Goal: Task Accomplishment & Management: Complete application form

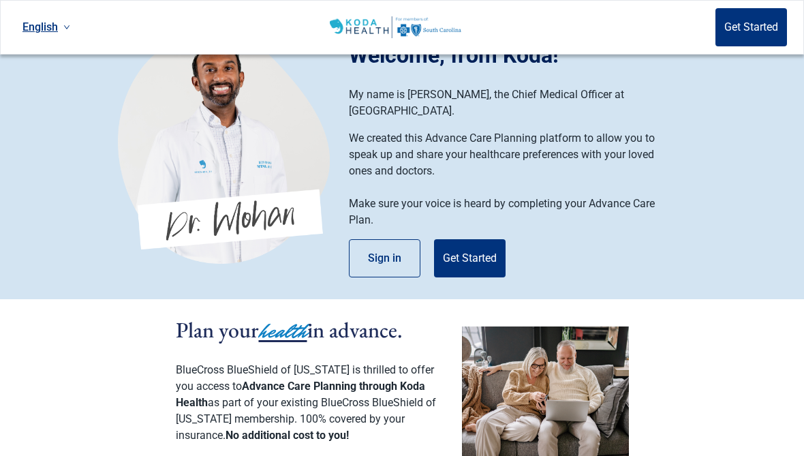
click at [625, 424] on img at bounding box center [545, 404] width 167 height 157
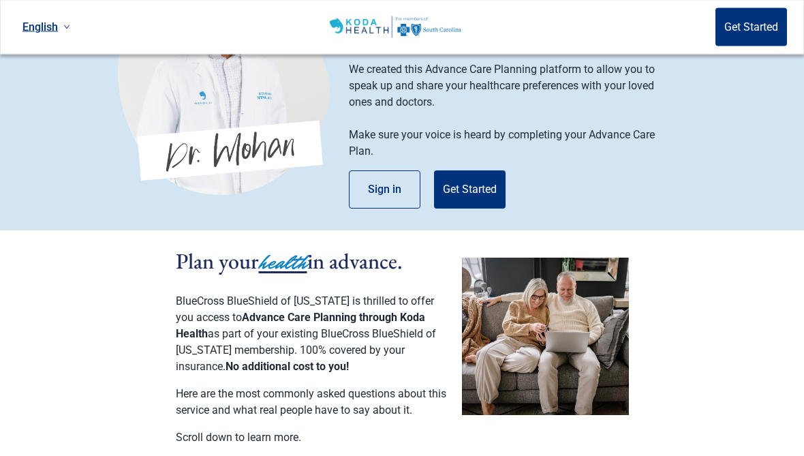
scroll to position [105, 0]
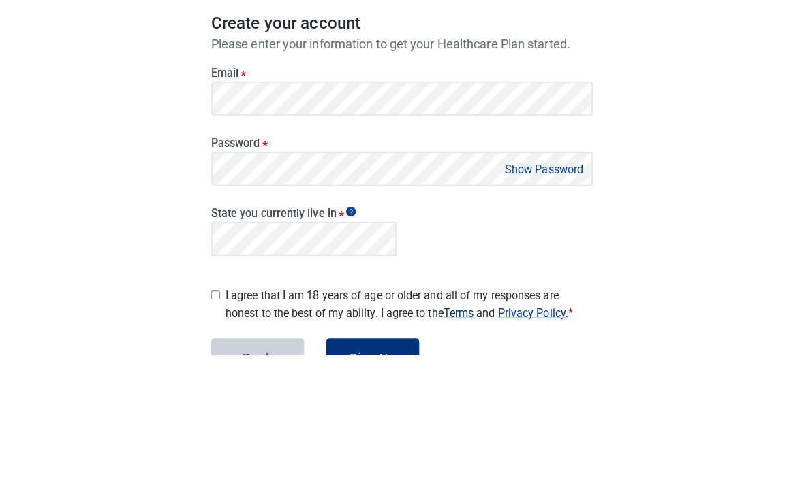
click at [7, 82] on div "English Sign in Create your account Please enter your information to get your H…" at bounding box center [402, 294] width 804 height 588
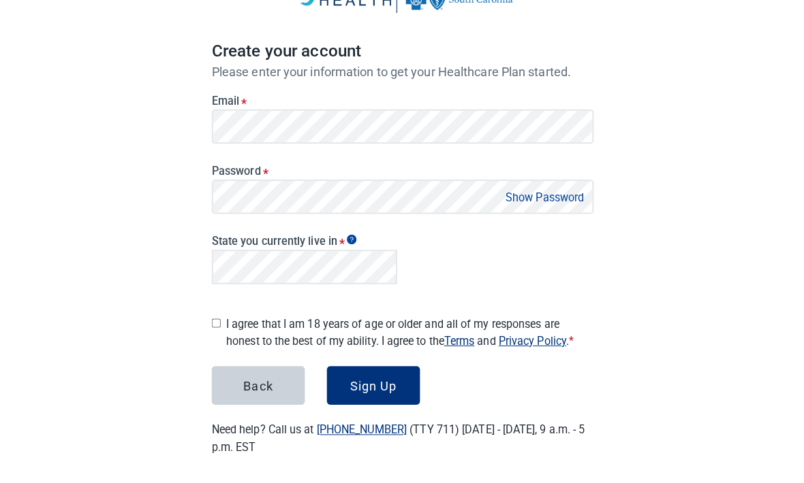
click at [379, 455] on main "Create your account Please enter your information to get your Healthcare Plan s…" at bounding box center [401, 206] width 443 height 567
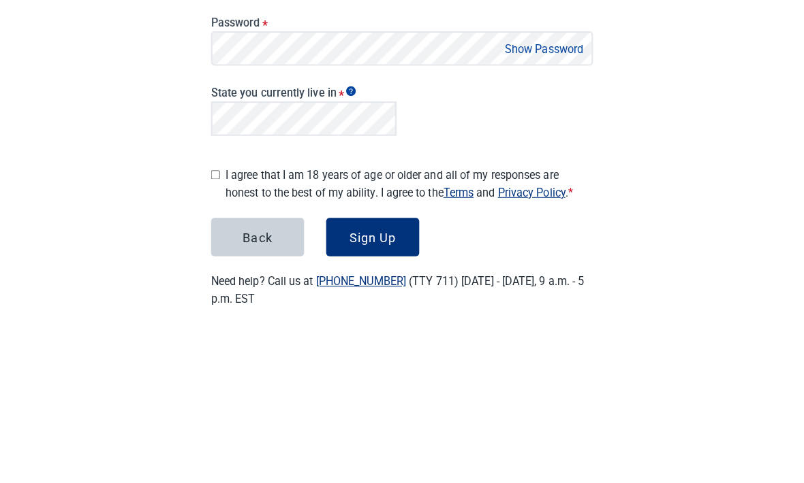
click at [543, 193] on button "Show Password" at bounding box center [542, 202] width 86 height 18
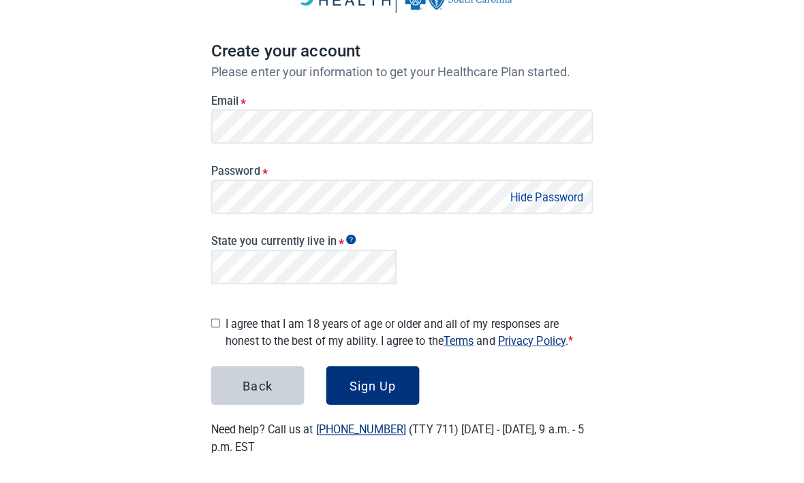
scroll to position [99, 0]
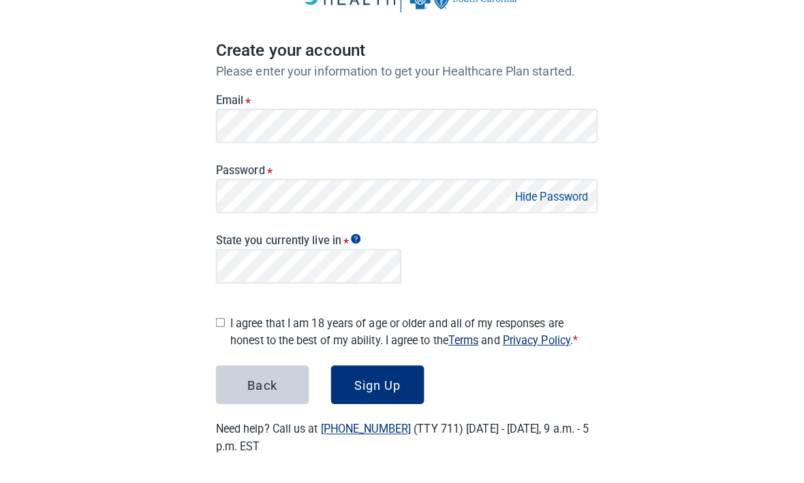
click at [218, 321] on input "I agree that I am 18 years of age or older and all of my responses are honest t…" at bounding box center [217, 325] width 9 height 9
checkbox input "true"
click at [367, 382] on div "Sign Up" at bounding box center [373, 387] width 46 height 14
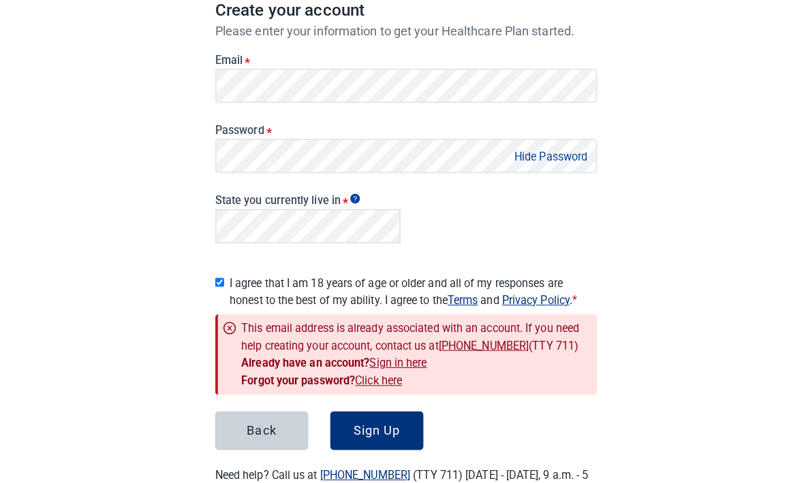
scroll to position [145, 0]
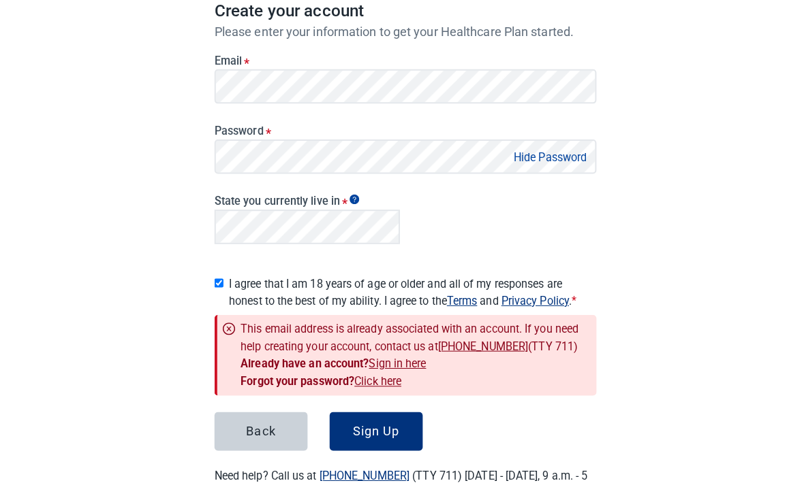
click at [393, 354] on link "Sign in here" at bounding box center [394, 359] width 57 height 13
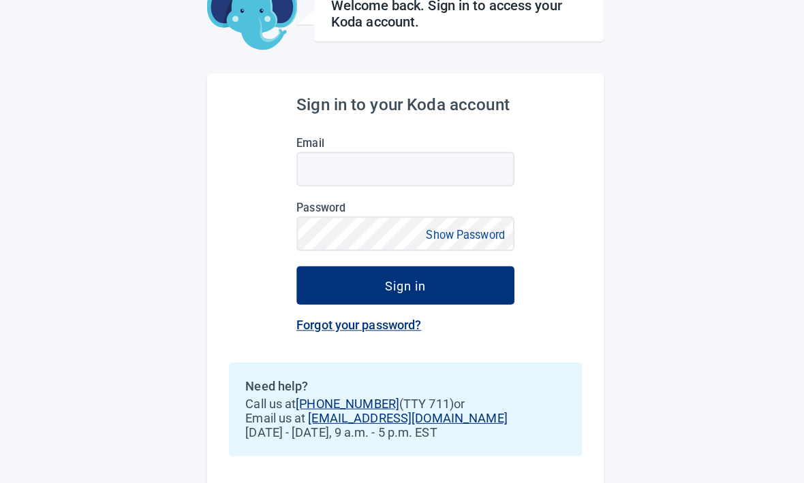
scroll to position [50, 0]
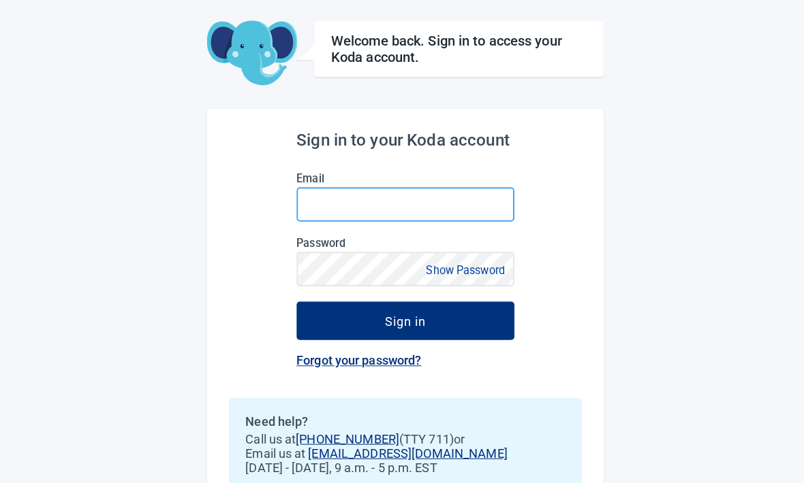
click at [336, 204] on input "Email" at bounding box center [401, 202] width 215 height 34
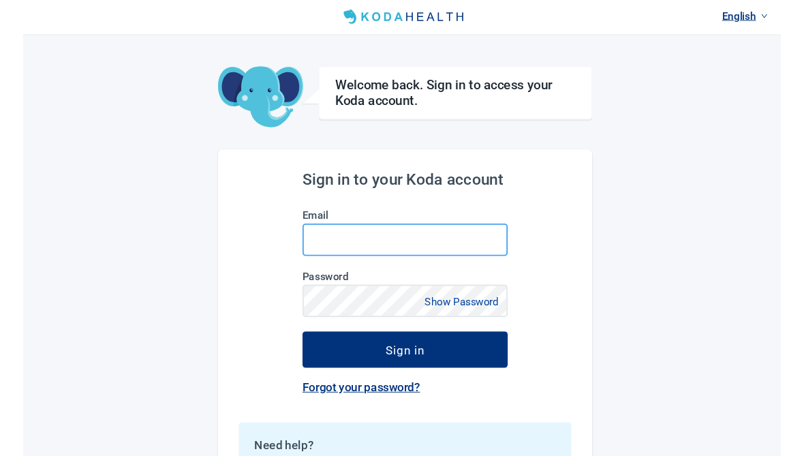
scroll to position [0, 0]
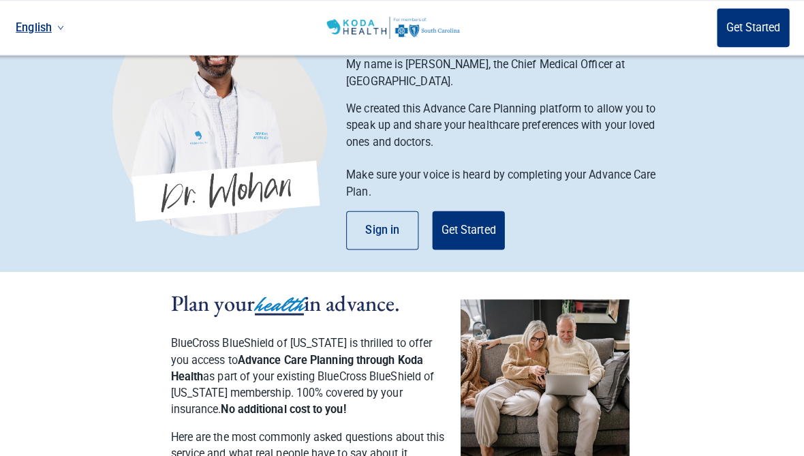
scroll to position [66, 0]
click at [379, 211] on button "Sign in" at bounding box center [385, 228] width 72 height 38
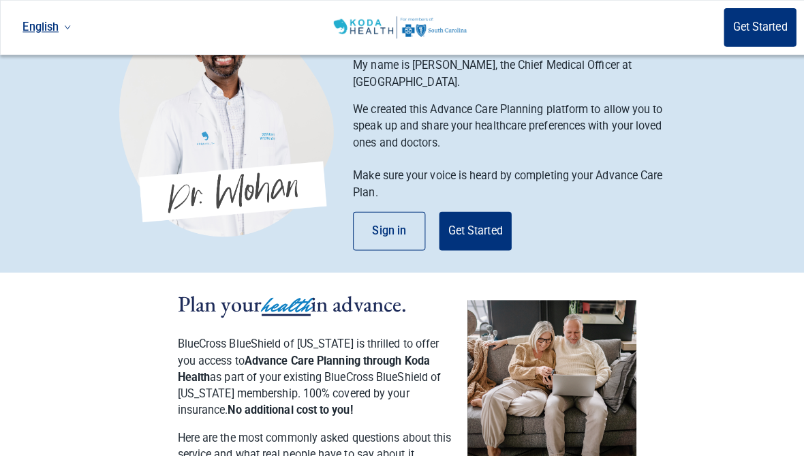
click at [465, 215] on button "Get Started" at bounding box center [470, 228] width 72 height 38
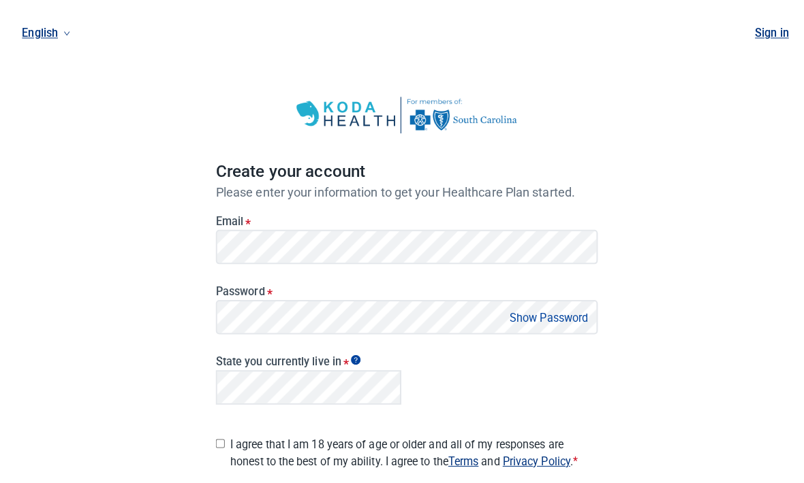
scroll to position [66, 0]
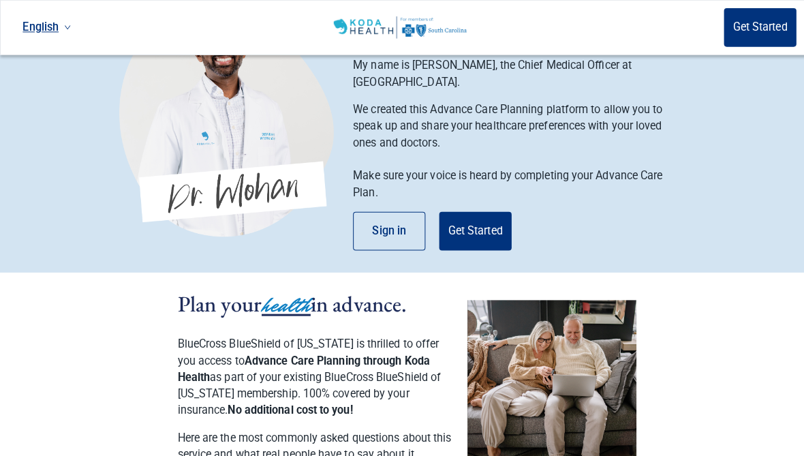
click at [384, 211] on button "Sign in" at bounding box center [385, 228] width 72 height 38
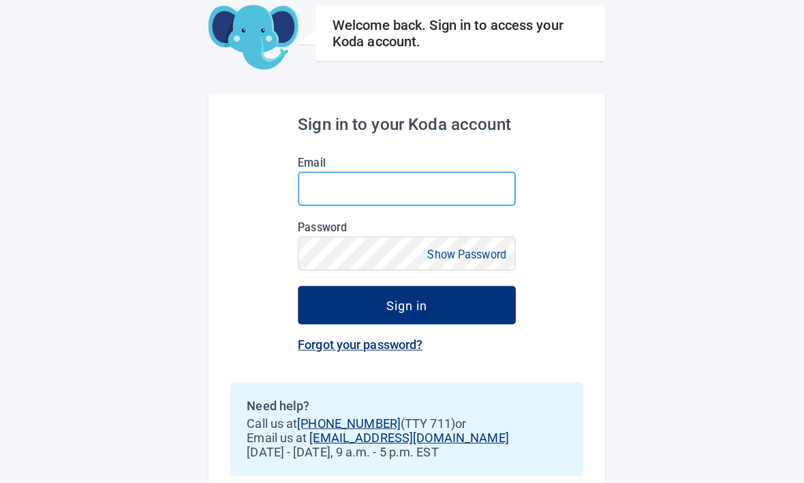
click at [336, 186] on input "Email" at bounding box center [401, 187] width 215 height 34
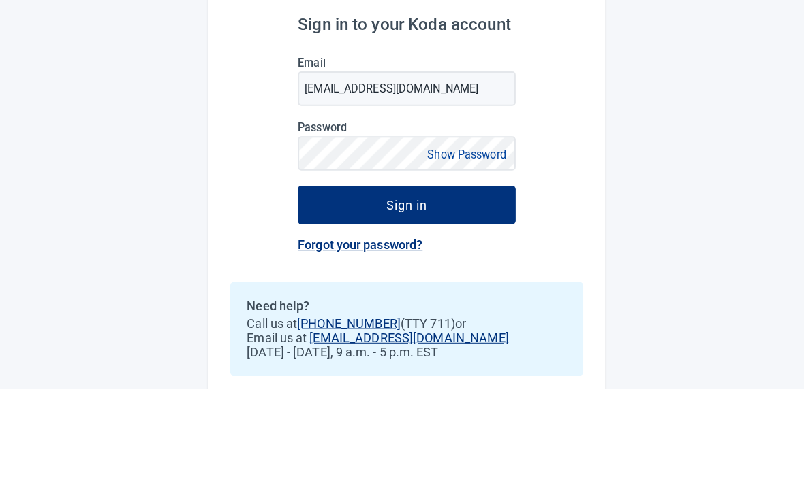
click at [483, 242] on button "Show Password" at bounding box center [461, 251] width 86 height 18
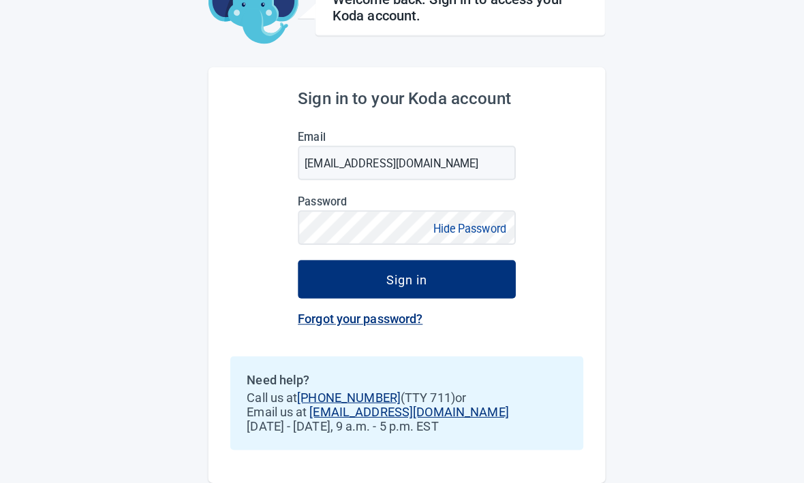
click at [422, 277] on div "Sign in" at bounding box center [401, 282] width 41 height 14
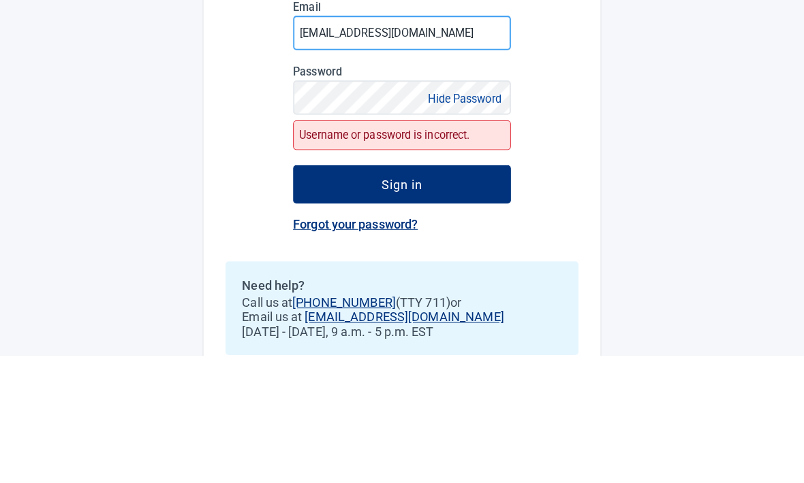
click at [415, 147] on input "[EMAIL_ADDRESS][DOMAIN_NAME]" at bounding box center [401, 164] width 215 height 34
type input "a"
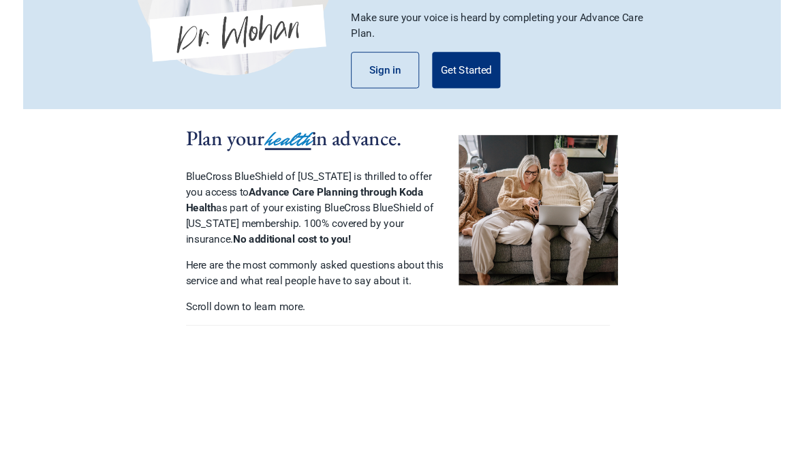
scroll to position [66, 0]
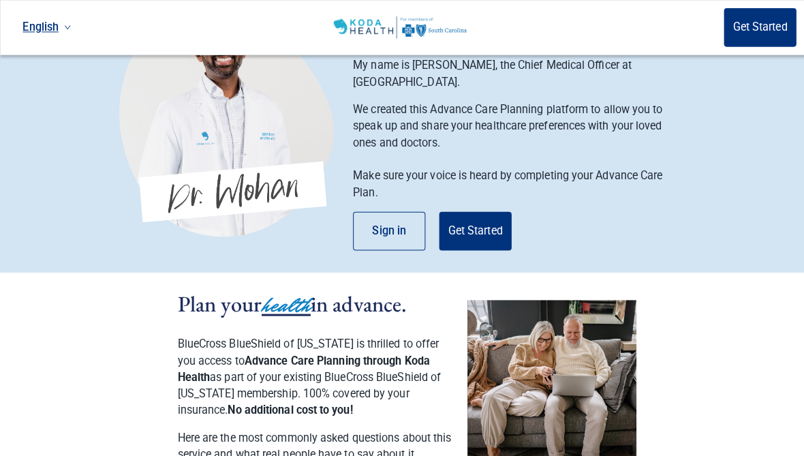
click at [386, 217] on button "Sign in" at bounding box center [385, 228] width 72 height 38
click at [475, 214] on button "Get Started" at bounding box center [470, 228] width 72 height 38
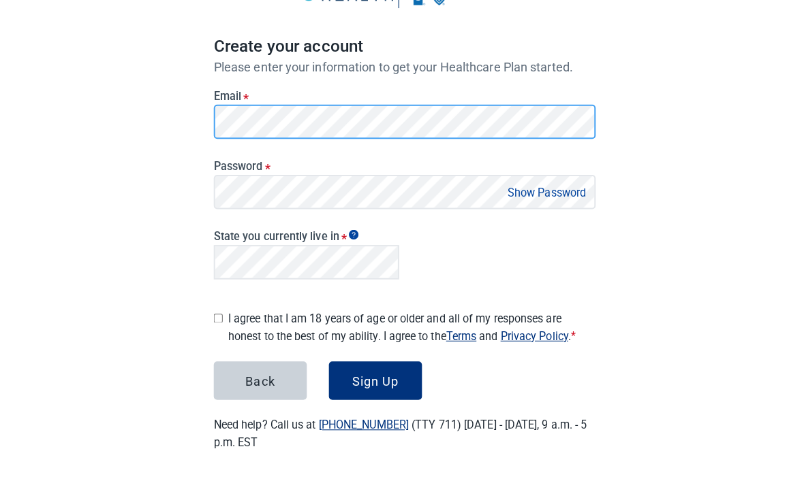
scroll to position [99, 0]
